Goal: Information Seeking & Learning: Learn about a topic

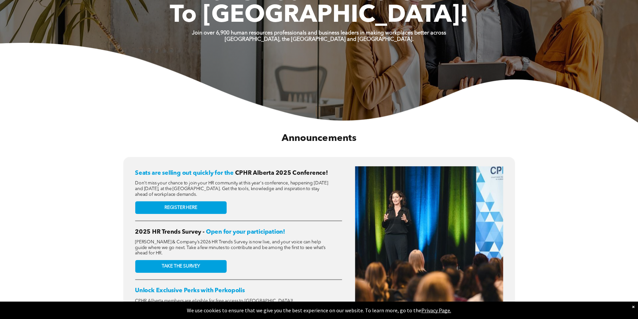
scroll to position [201, 0]
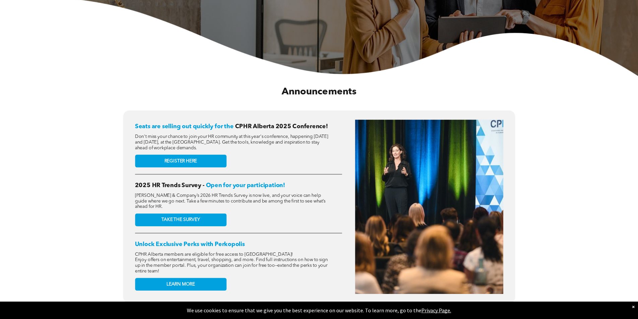
click at [241, 159] on div "Seats are selling out quickly for the CPHR Alberta 2025 Conference! Don't miss …" at bounding box center [238, 207] width 207 height 174
click at [211, 160] on link "REGISTER HERE" at bounding box center [180, 161] width 91 height 13
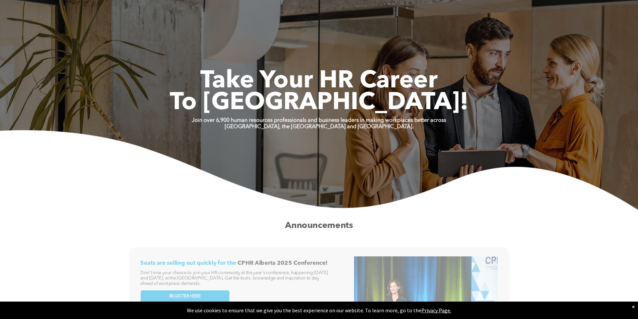
scroll to position [0, 0]
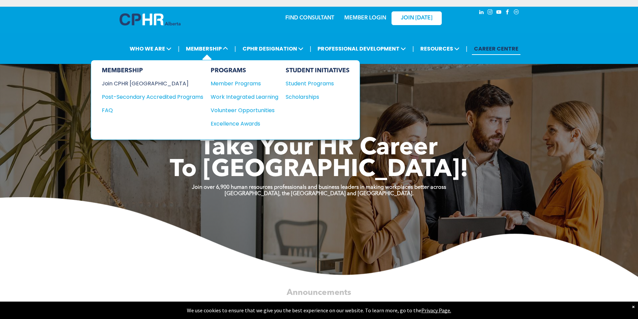
click at [141, 84] on div "Join CPHR [GEOGRAPHIC_DATA]" at bounding box center [147, 83] width 91 height 8
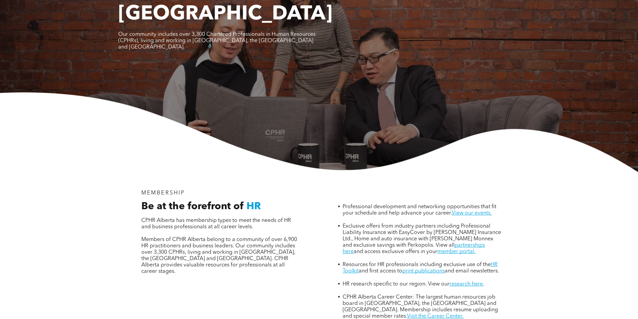
scroll to position [101, 0]
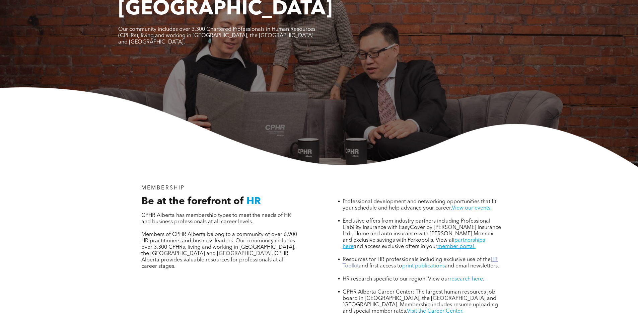
click at [349, 257] on link "HR Toolkit" at bounding box center [420, 263] width 155 height 12
